Goal: Navigation & Orientation: Find specific page/section

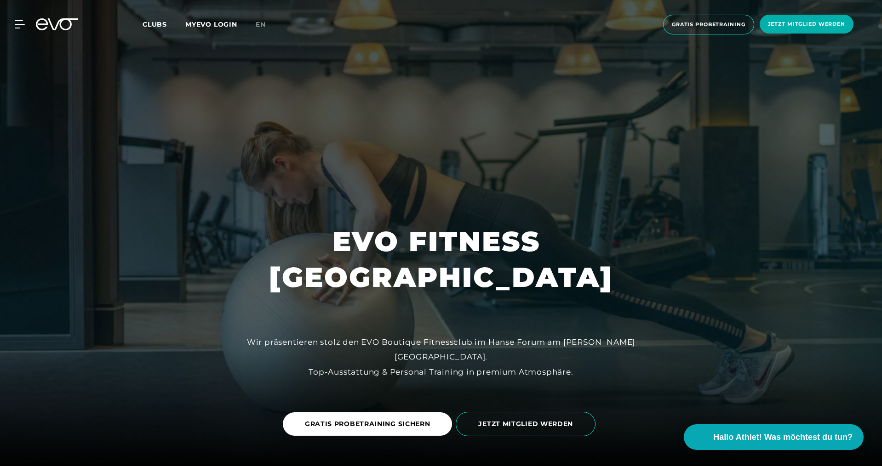
click at [151, 23] on span "Clubs" at bounding box center [154, 24] width 24 height 8
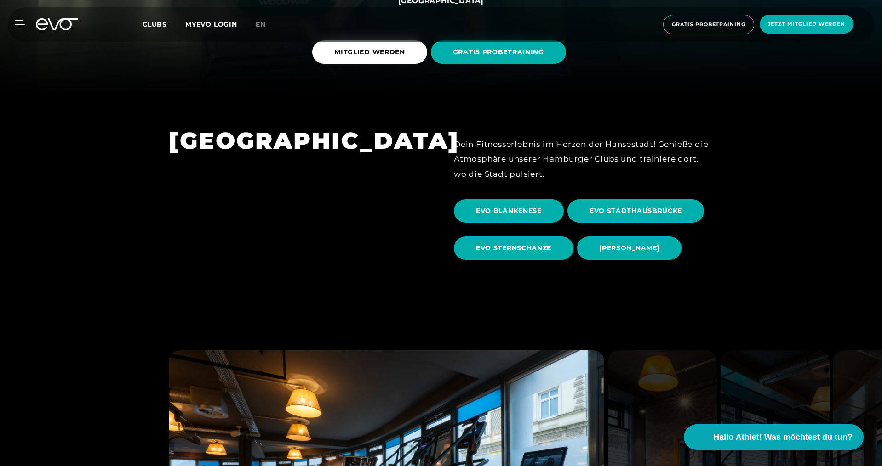
scroll to position [506, 0]
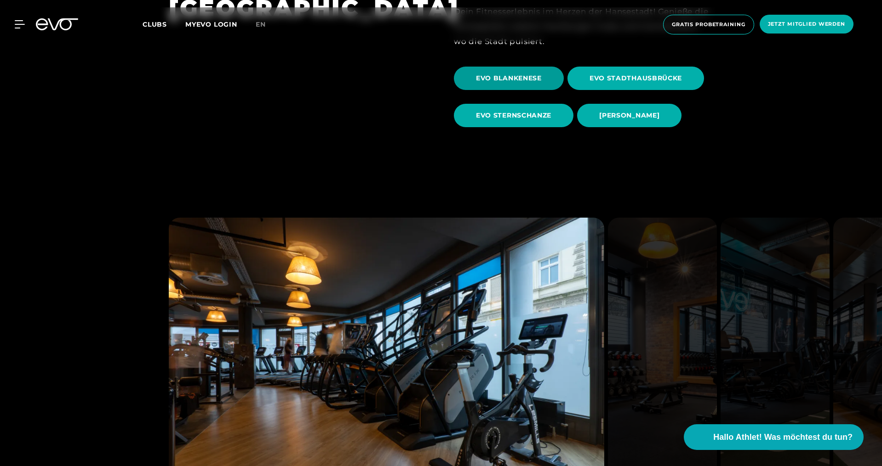
click at [506, 70] on span "EVO BLANKENESE" at bounding box center [509, 78] width 110 height 23
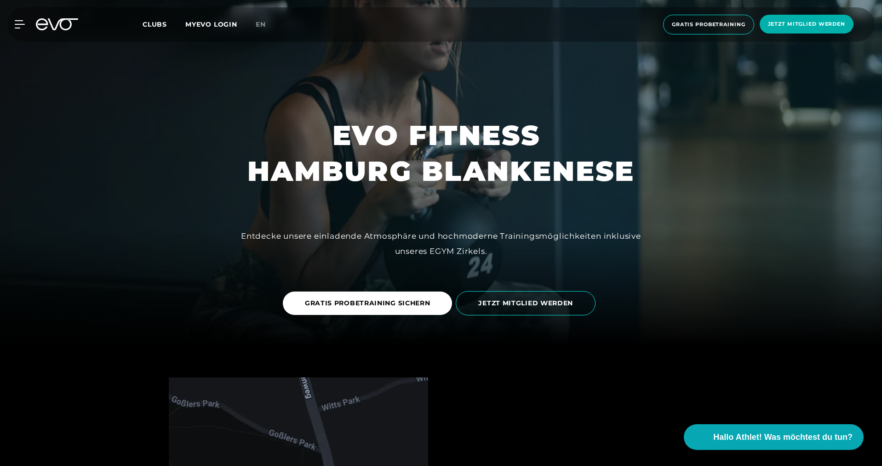
scroll to position [92, 0]
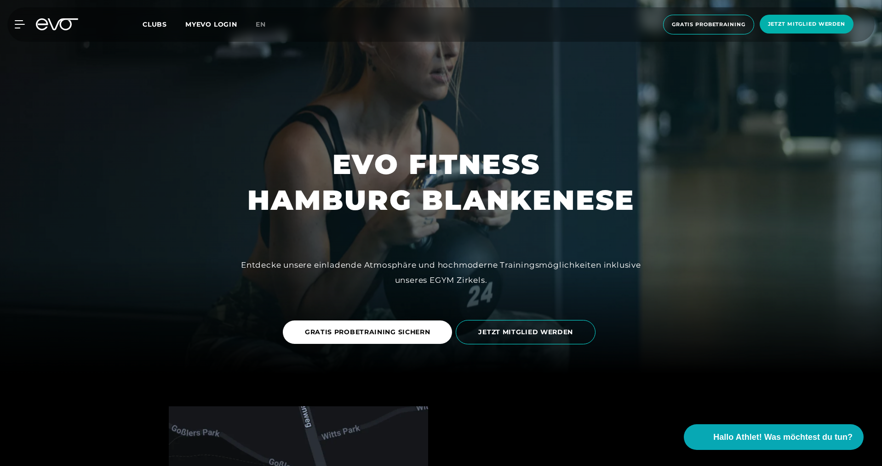
click at [150, 28] on div "Clubs MYEVO LOGIN" at bounding box center [198, 24] width 113 height 11
click at [153, 23] on span "Clubs" at bounding box center [154, 24] width 24 height 8
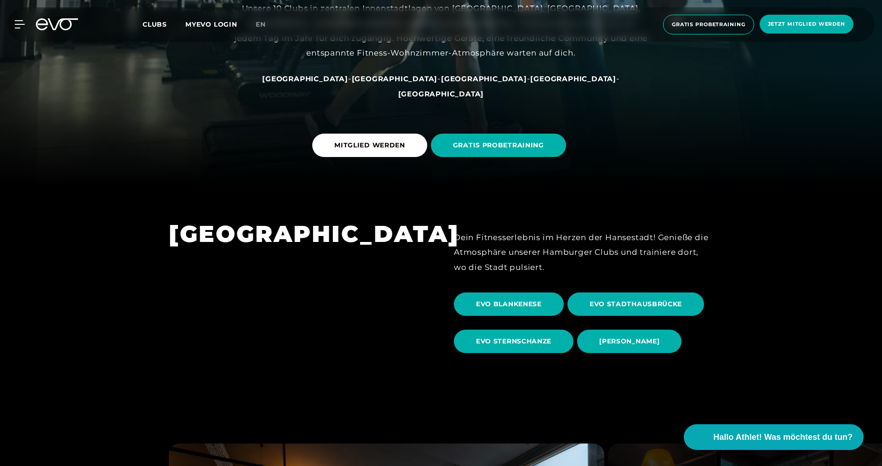
scroll to position [368, 0]
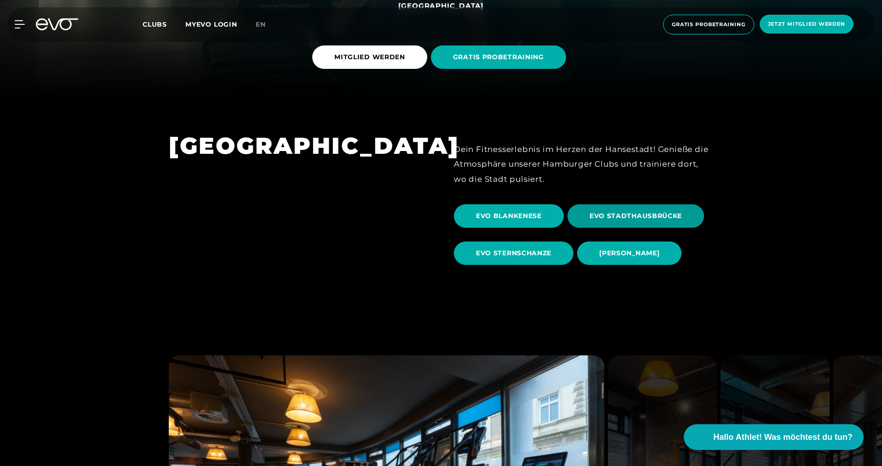
click at [616, 217] on span "EVO STADTHAUSBRÜCKE" at bounding box center [635, 216] width 92 height 10
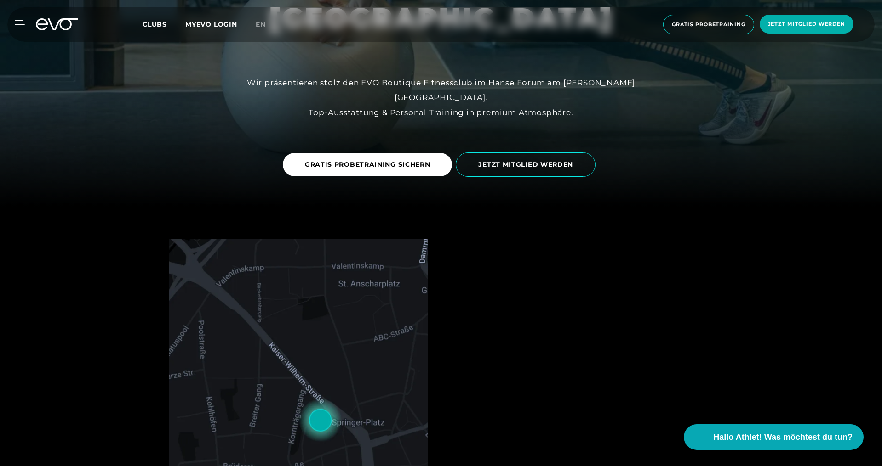
scroll to position [138, 0]
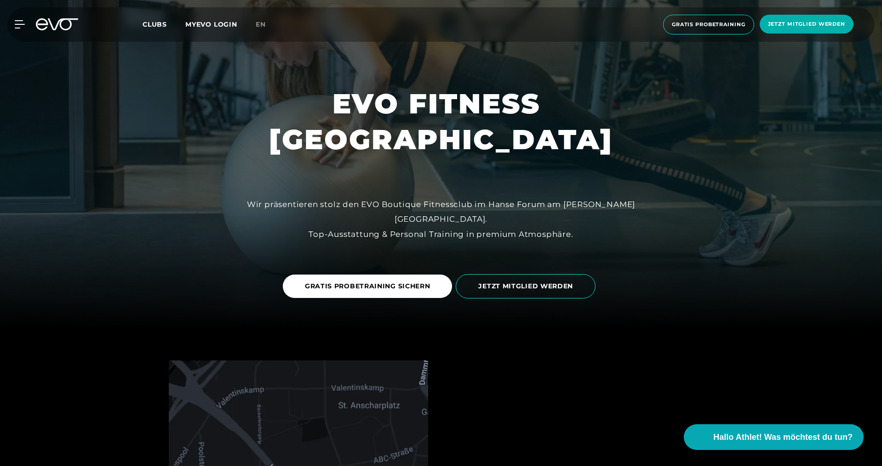
click at [159, 23] on span "Clubs" at bounding box center [154, 24] width 24 height 8
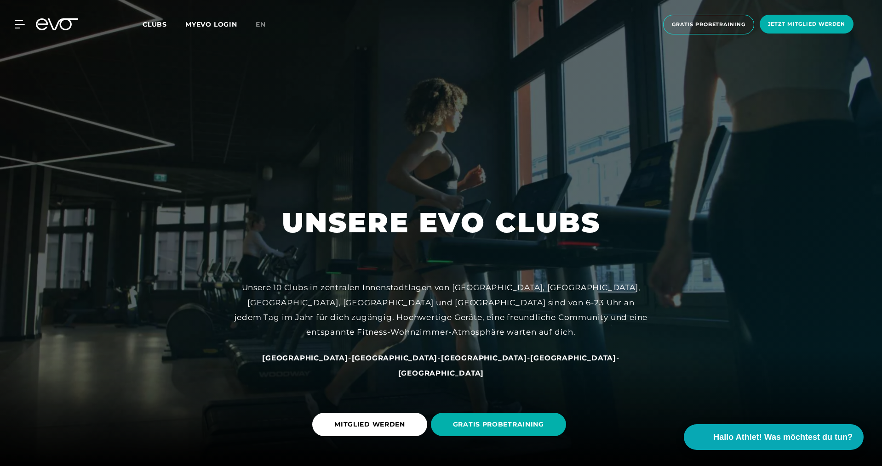
click at [154, 24] on span "Clubs" at bounding box center [154, 24] width 24 height 8
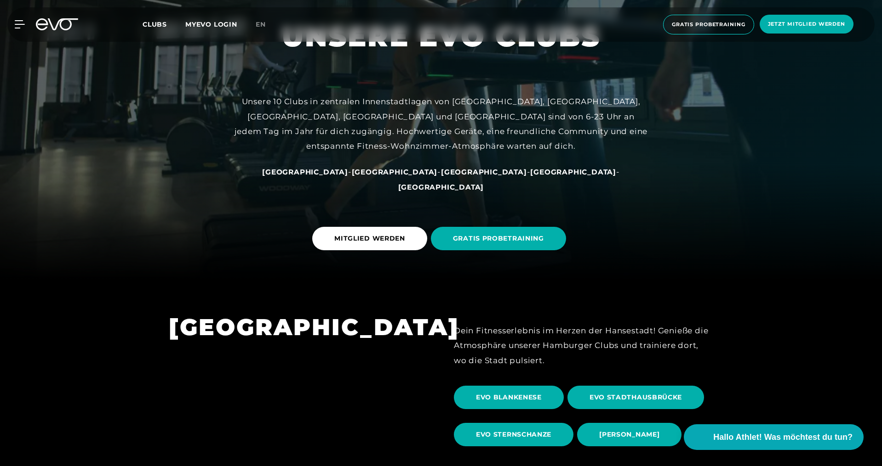
scroll to position [368, 0]
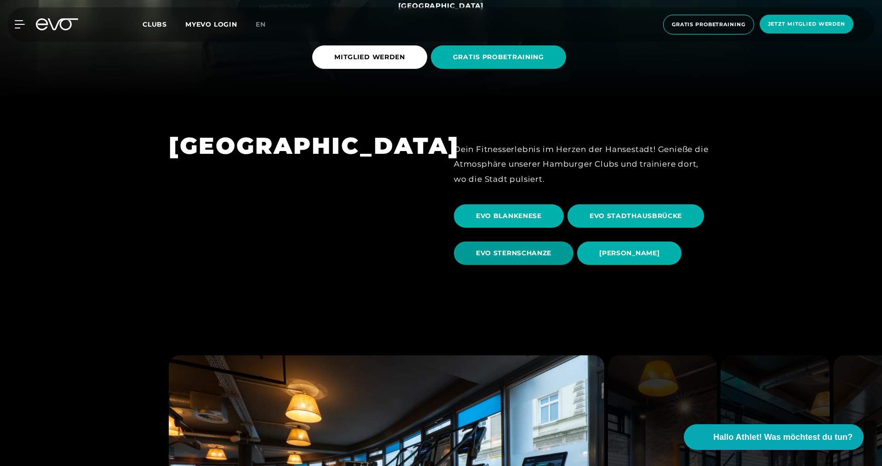
click at [527, 256] on span "EVO STERNSCHANZE" at bounding box center [513, 254] width 75 height 10
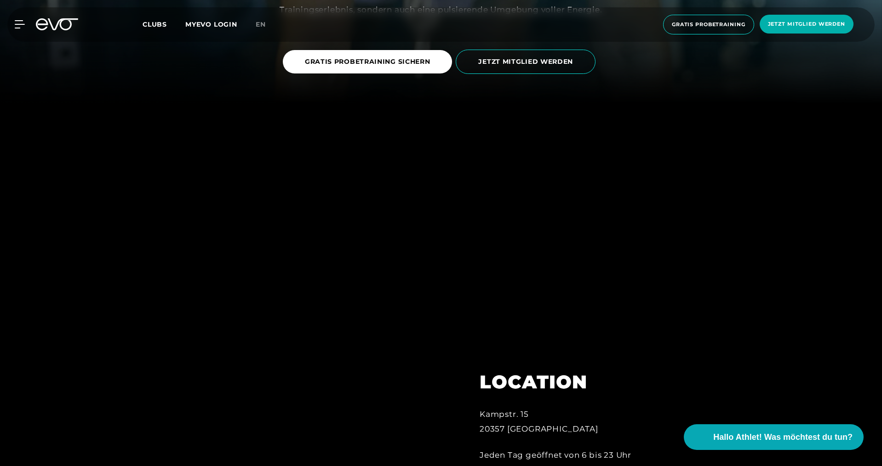
scroll to position [506, 0]
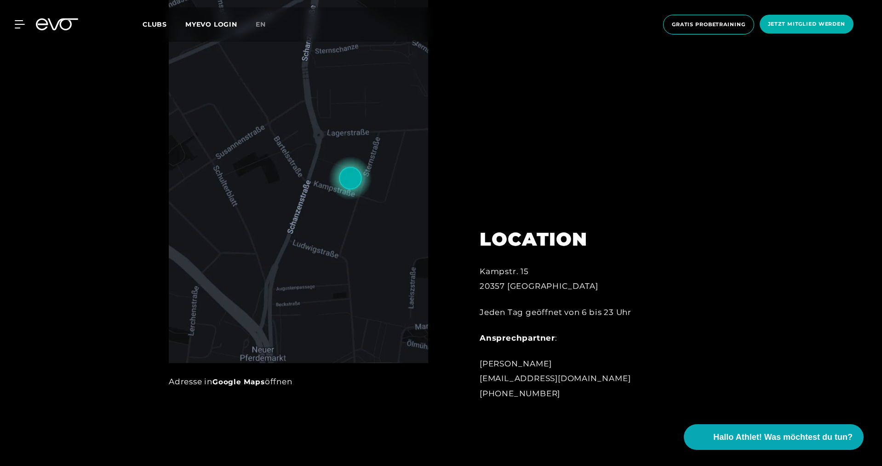
click at [159, 25] on span "Clubs" at bounding box center [154, 24] width 24 height 8
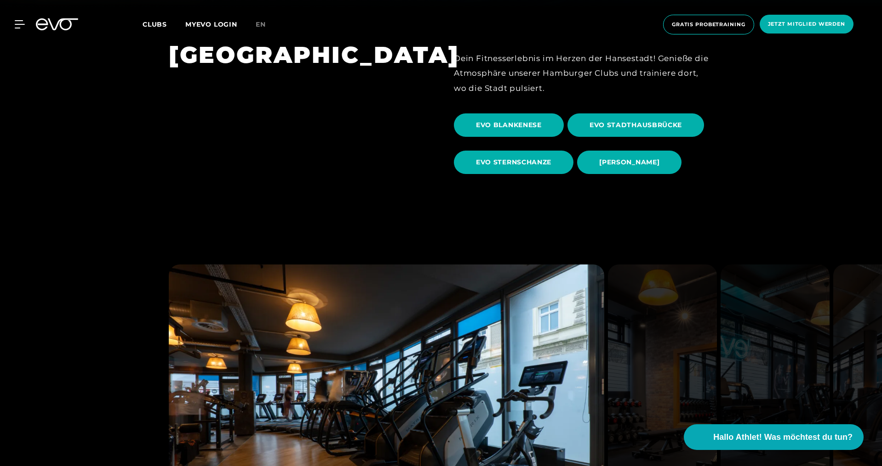
scroll to position [506, 0]
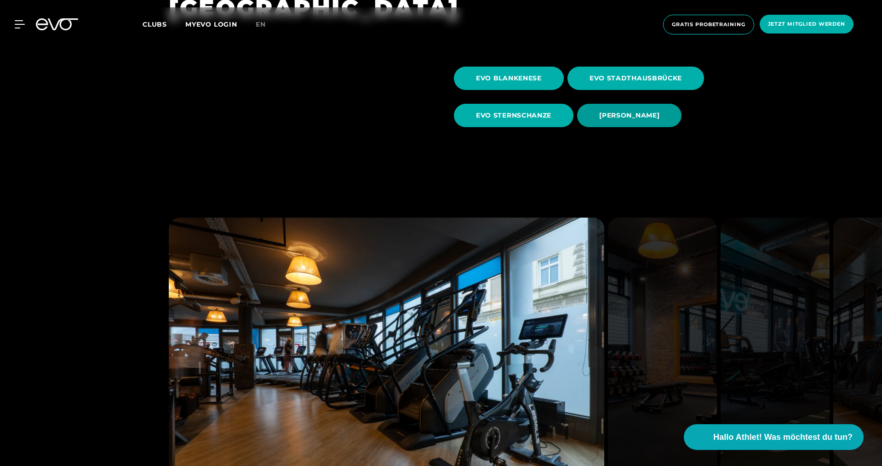
click at [619, 122] on span "[PERSON_NAME]" at bounding box center [629, 115] width 104 height 23
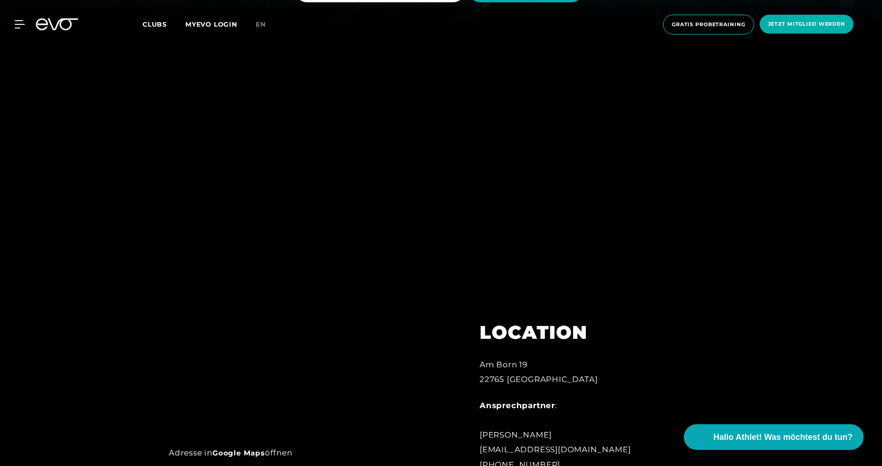
scroll to position [552, 0]
